Goal: Find specific page/section

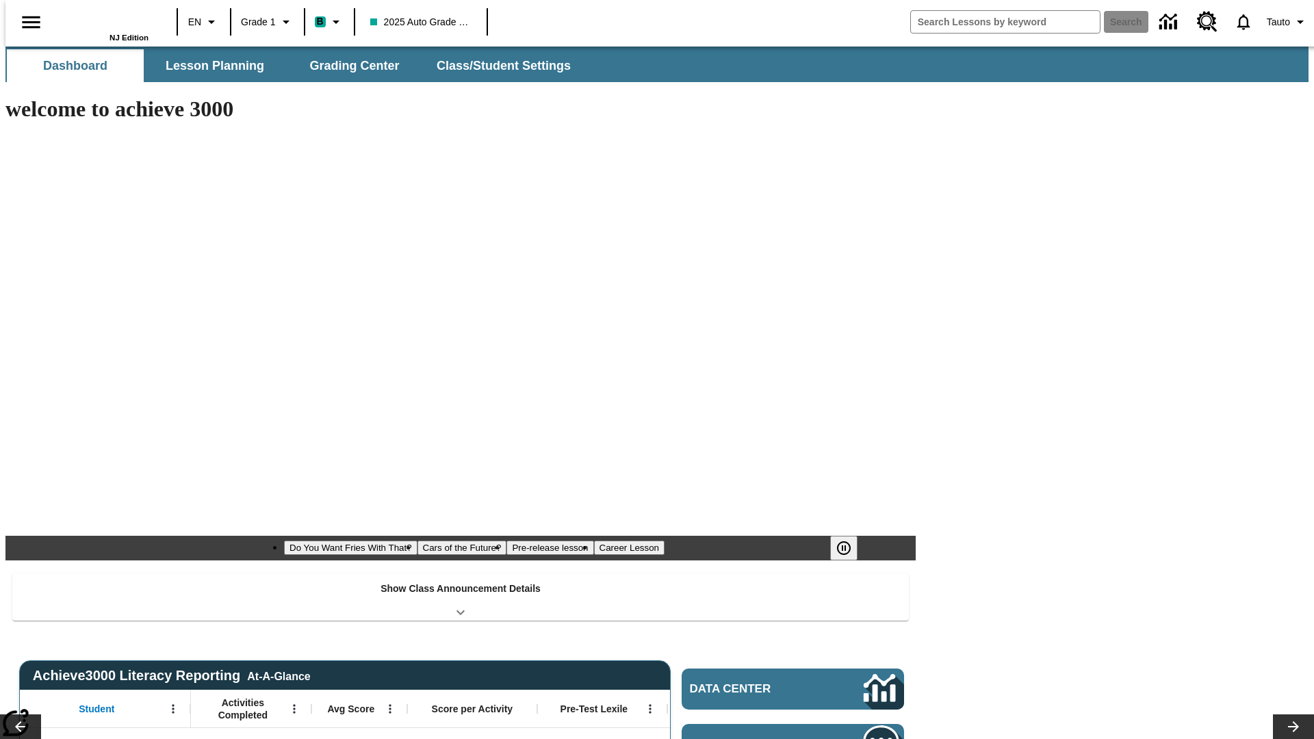
type input "-1"
click at [209, 66] on button "Lesson Planning" at bounding box center [214, 65] width 137 height 33
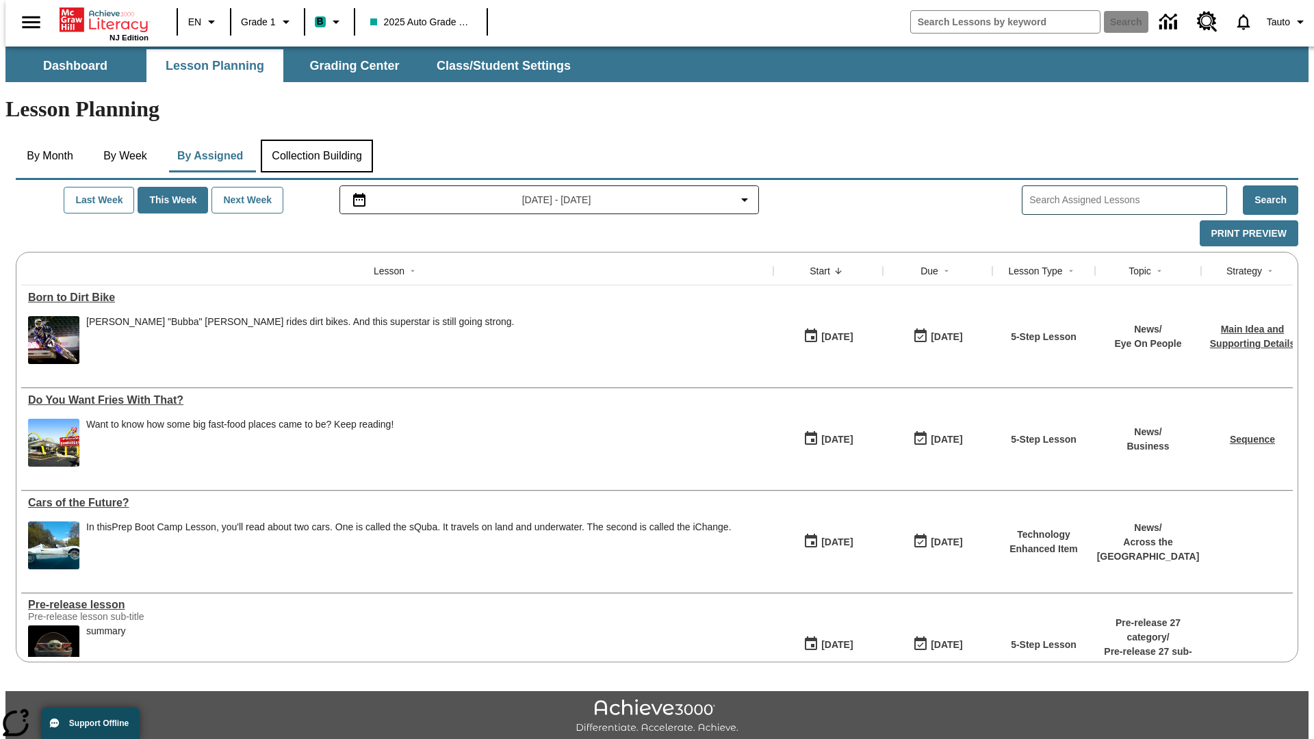
click at [316, 140] on button "Collection Building" at bounding box center [317, 156] width 112 height 33
